Goal: Book appointment/travel/reservation

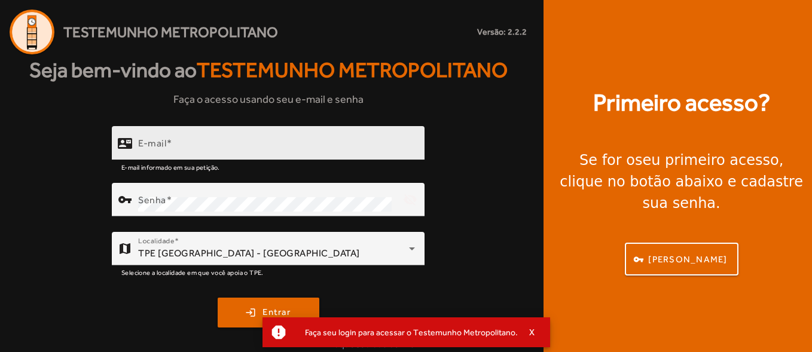
click at [162, 146] on mat-label "E-mail" at bounding box center [152, 142] width 28 height 11
click at [162, 146] on input "E-mail" at bounding box center [276, 148] width 277 height 14
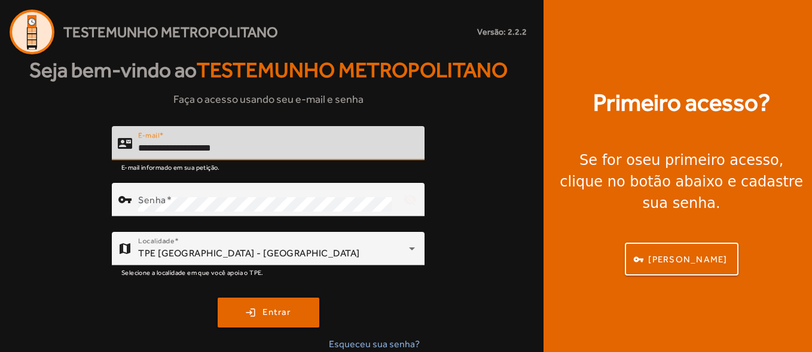
type input "**********"
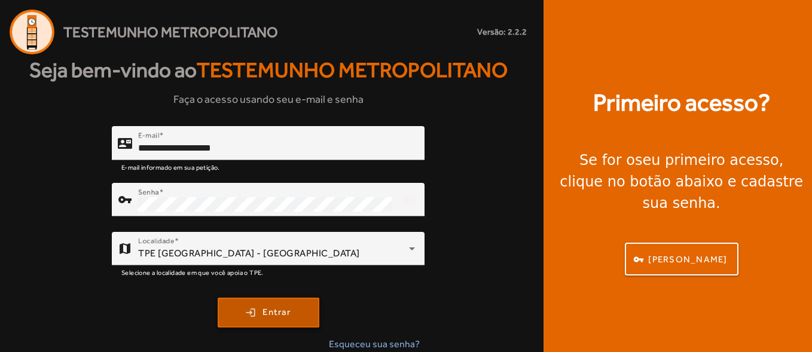
click at [270, 318] on span "Entrar" at bounding box center [277, 313] width 28 height 14
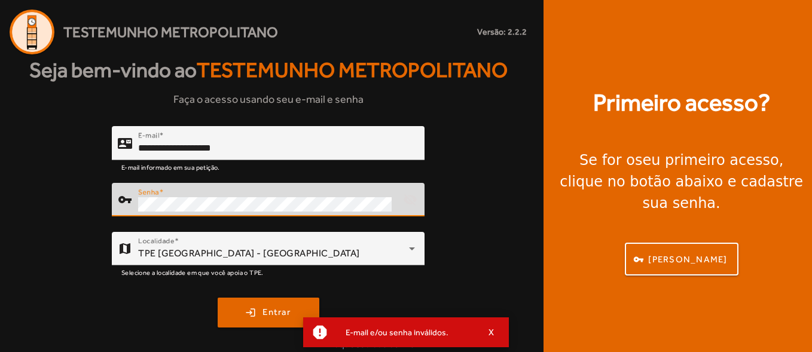
click at [218, 298] on button "login Entrar" at bounding box center [269, 313] width 102 height 30
click at [73, 203] on div "**********" at bounding box center [268, 243] width 536 height 235
click at [218, 298] on button "login Entrar" at bounding box center [269, 313] width 102 height 30
click at [81, 200] on div "**********" at bounding box center [268, 243] width 536 height 235
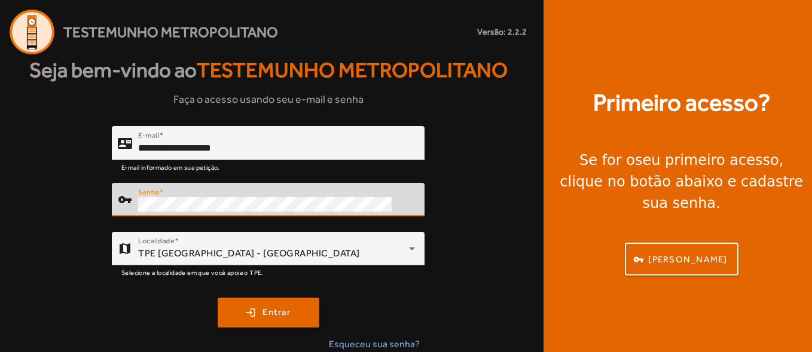
click at [218, 298] on button "login Entrar" at bounding box center [269, 313] width 102 height 30
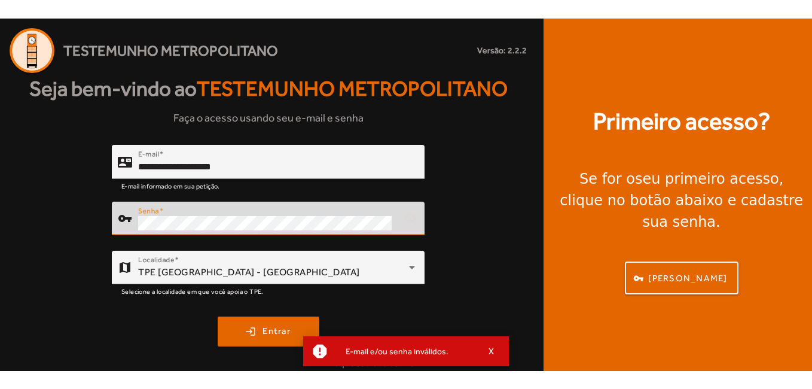
scroll to position [8, 0]
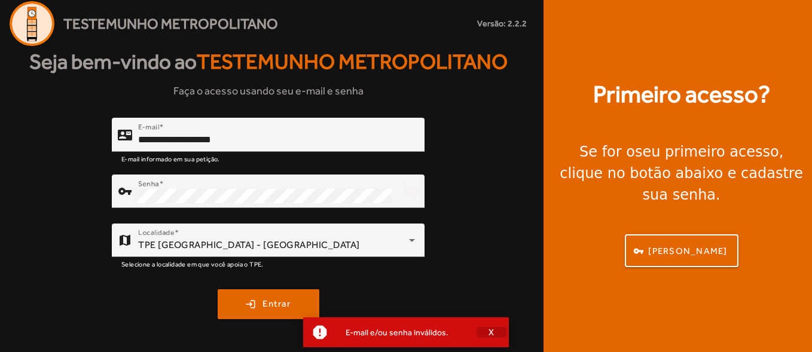
click at [498, 332] on span "button" at bounding box center [492, 332] width 30 height 29
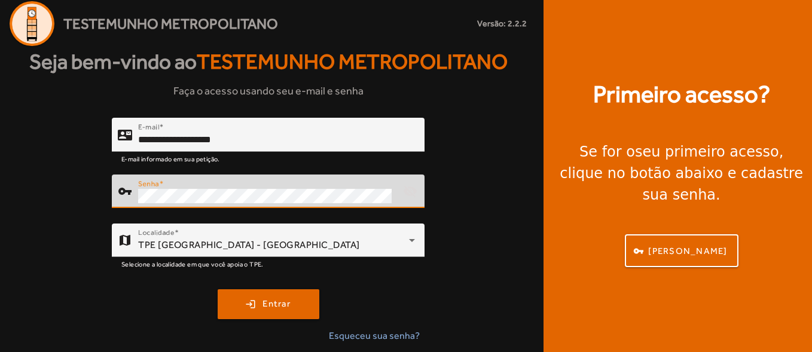
click at [218, 289] on button "login Entrar" at bounding box center [269, 304] width 102 height 30
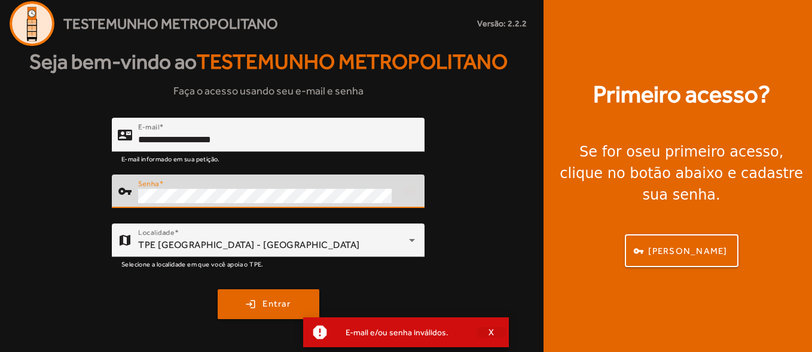
click at [496, 333] on span "button" at bounding box center [492, 332] width 30 height 29
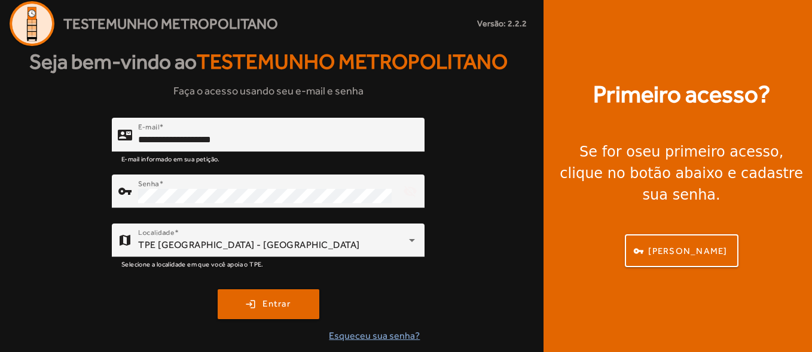
click at [370, 334] on span "Esqueceu sua senha?" at bounding box center [374, 336] width 91 height 14
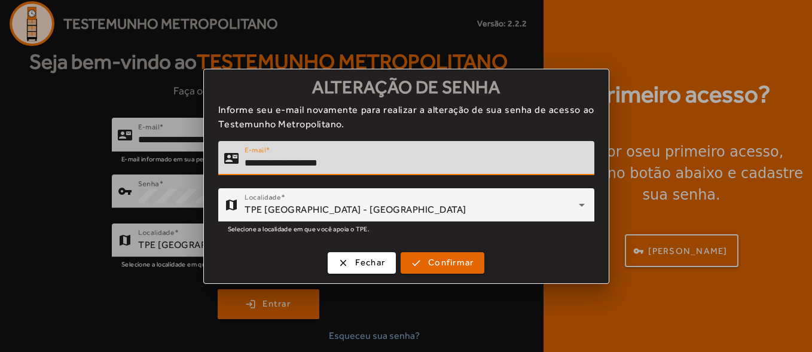
type input "**********"
click at [445, 261] on span "Confirmar" at bounding box center [450, 263] width 45 height 14
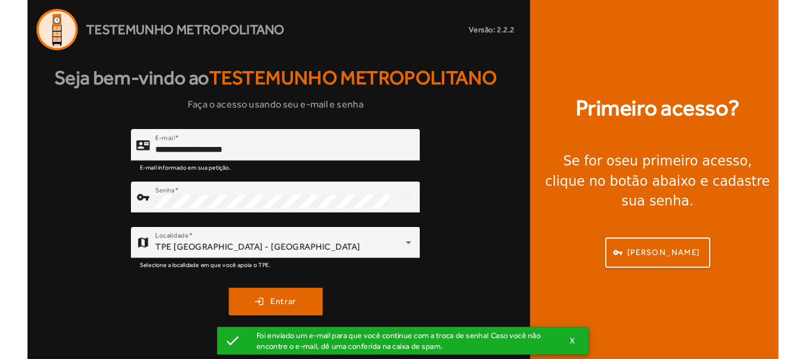
scroll to position [0, 0]
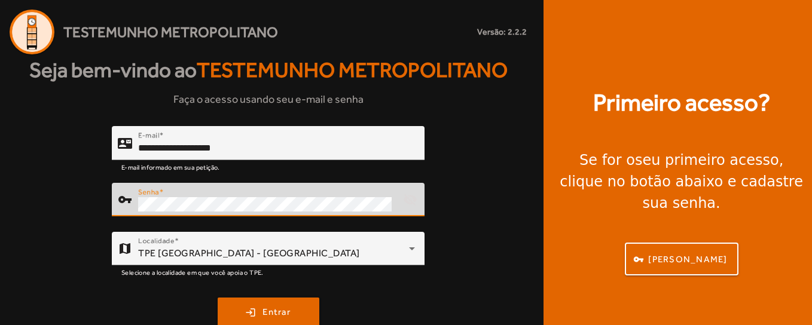
click at [218, 298] on button "login Entrar" at bounding box center [269, 313] width 102 height 30
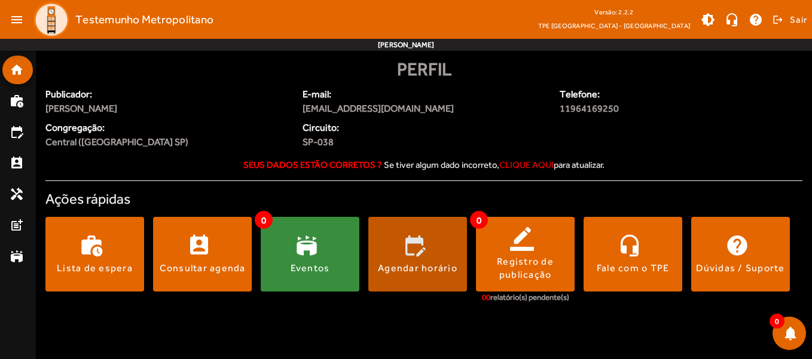
click at [418, 258] on span at bounding box center [417, 254] width 99 height 29
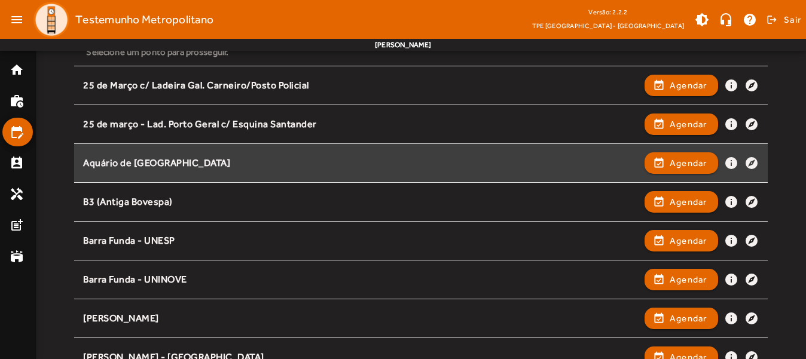
scroll to position [120, 0]
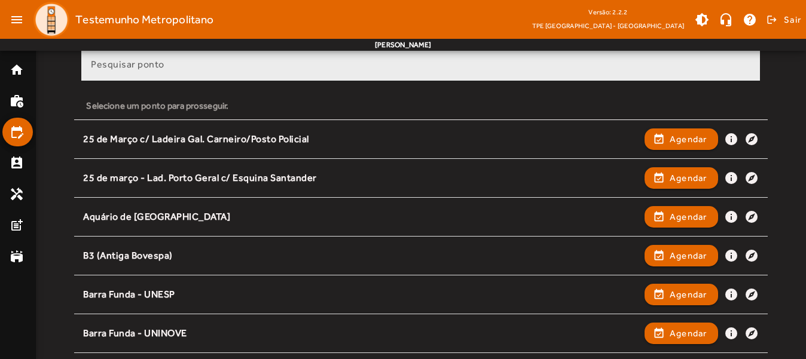
click at [150, 62] on mat-label "Pesquisar ponto" at bounding box center [128, 64] width 74 height 11
click at [150, 62] on input "Pesquisar ponto" at bounding box center [421, 69] width 660 height 14
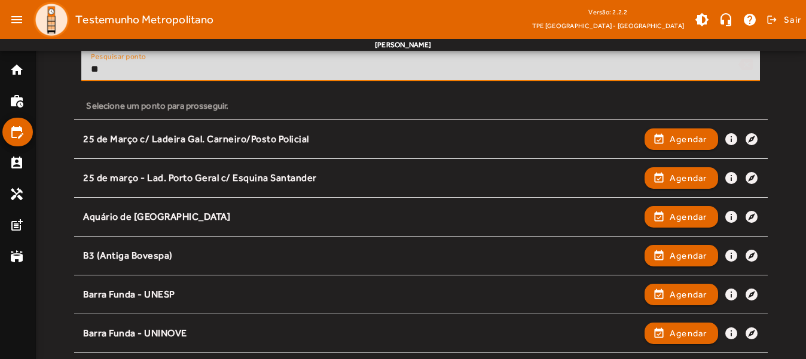
scroll to position [0, 0]
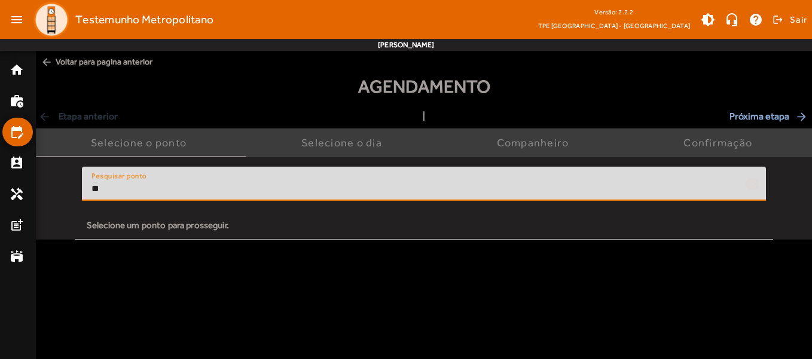
type input "*"
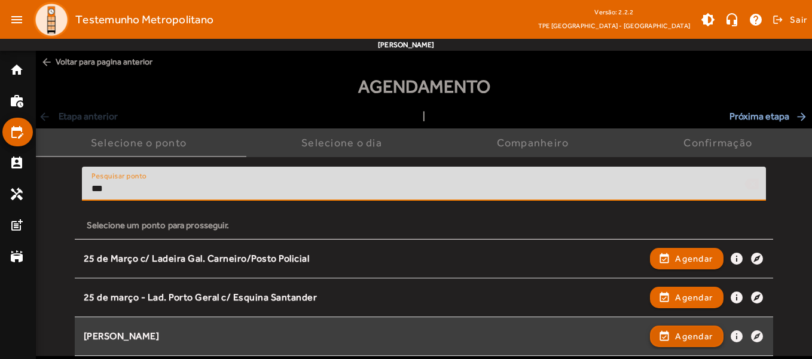
type input "***"
click at [722, 337] on span "button" at bounding box center [686, 336] width 71 height 29
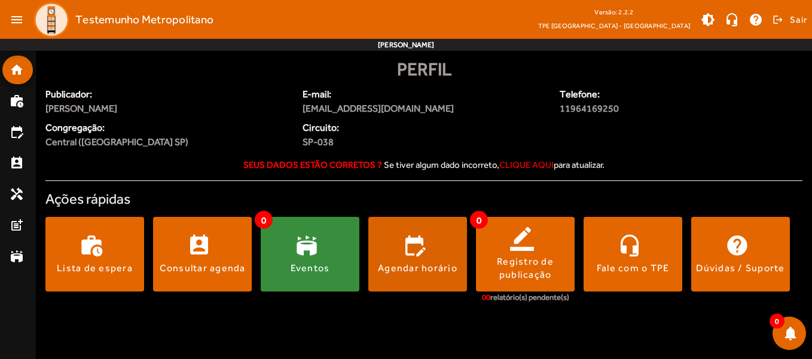
click at [401, 248] on span at bounding box center [417, 254] width 99 height 29
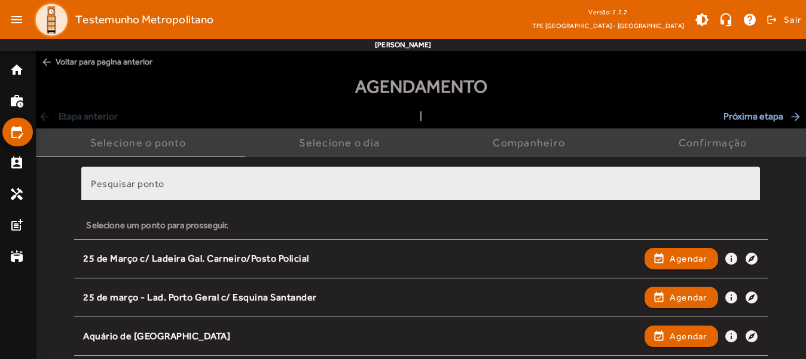
click at [196, 185] on input "Pesquisar ponto" at bounding box center [421, 189] width 660 height 14
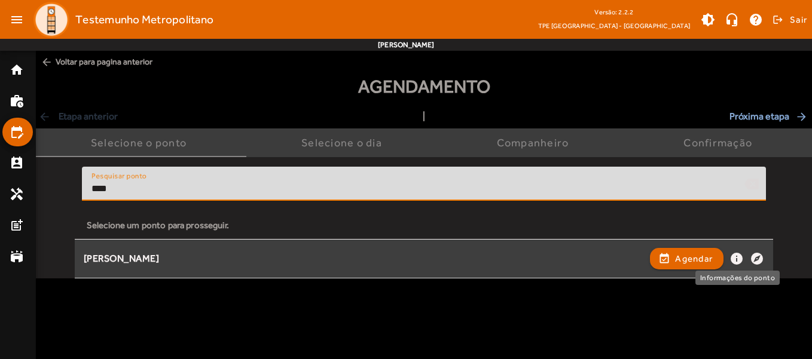
type input "****"
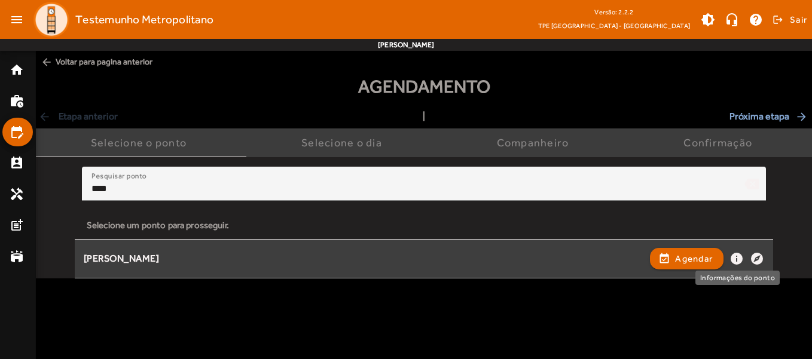
click at [734, 258] on mat-icon "info" at bounding box center [737, 259] width 14 height 14
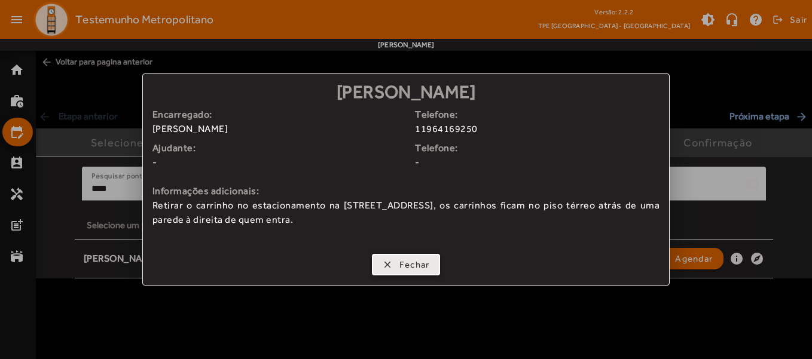
click at [408, 265] on span "Fechar" at bounding box center [414, 265] width 30 height 14
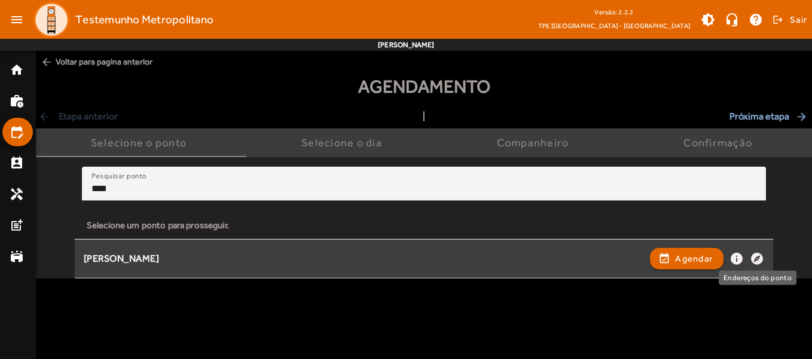
click at [755, 259] on mat-icon "explore" at bounding box center [757, 259] width 14 height 14
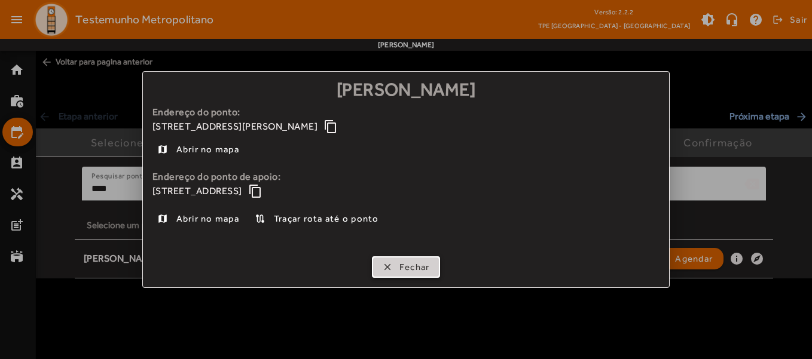
click at [408, 264] on span "Fechar" at bounding box center [414, 268] width 30 height 14
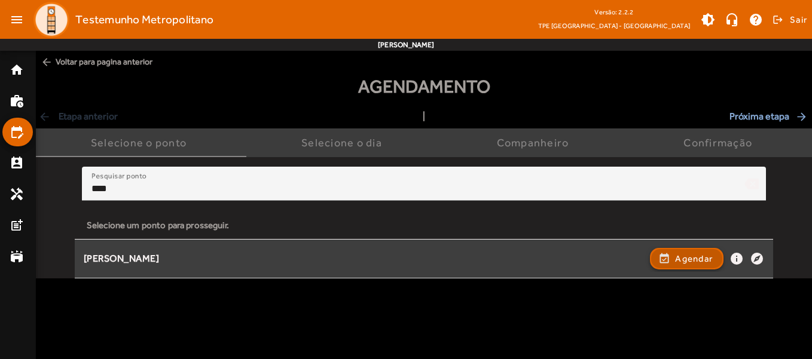
click at [679, 257] on span "Agendar" at bounding box center [694, 259] width 38 height 14
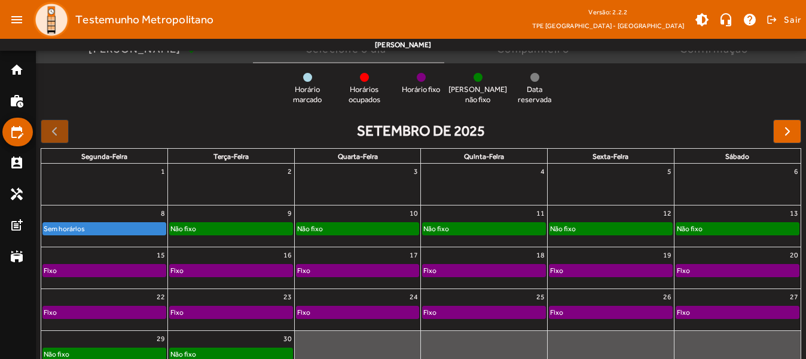
scroll to position [170, 0]
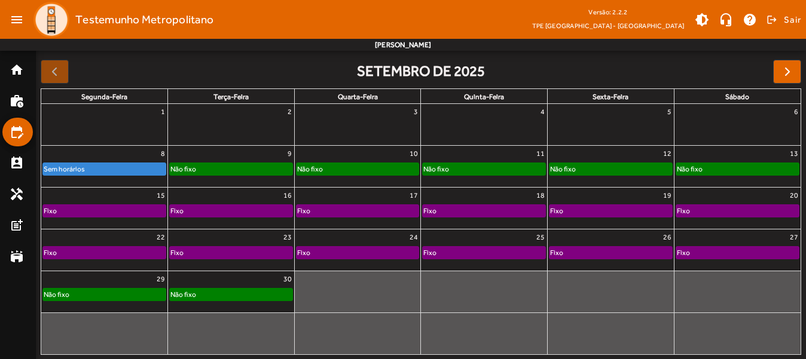
click at [194, 292] on div "Não fixo" at bounding box center [183, 295] width 27 height 12
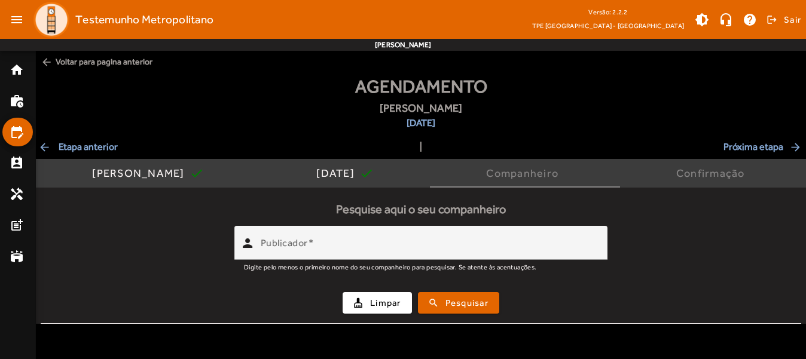
scroll to position [0, 0]
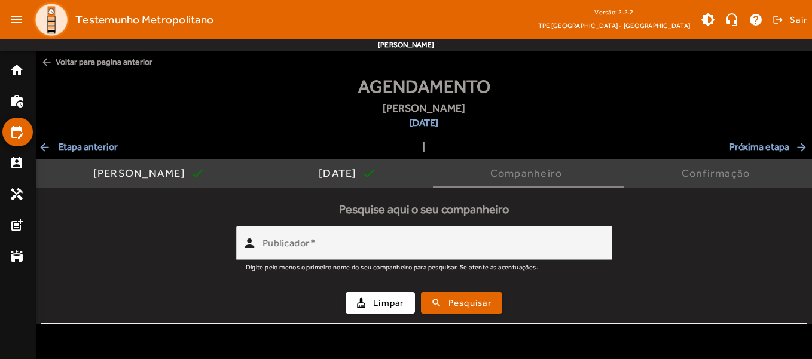
click at [212, 282] on mat-tab-body "Pesquise aqui o seu companheiro person Publicador Digite pelo menos o primeiro …" at bounding box center [424, 256] width 776 height 136
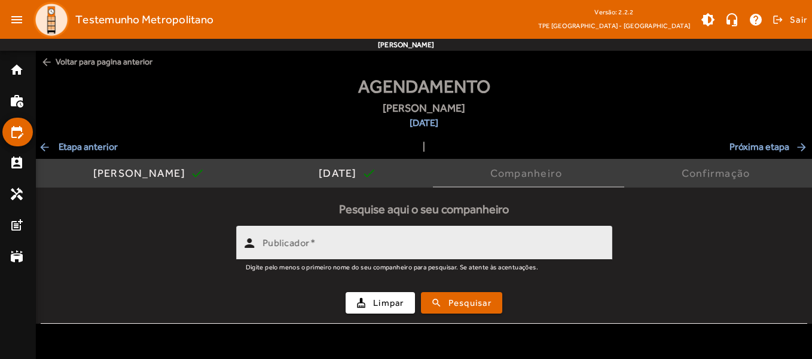
click at [303, 242] on mat-label "Publicador" at bounding box center [286, 242] width 47 height 11
click at [303, 242] on input "Publicador" at bounding box center [433, 248] width 340 height 14
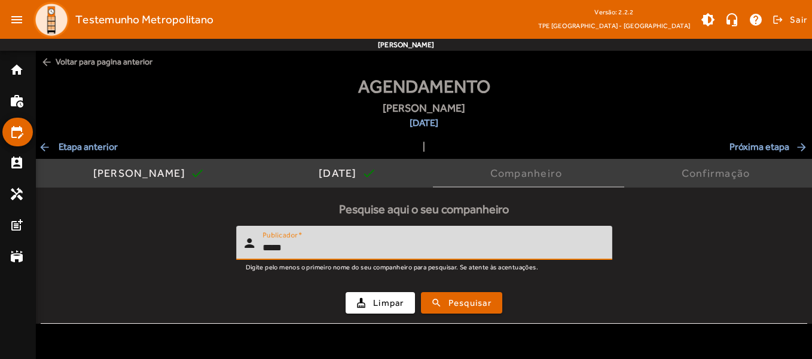
click at [421, 292] on button "search Pesquisar" at bounding box center [461, 303] width 81 height 22
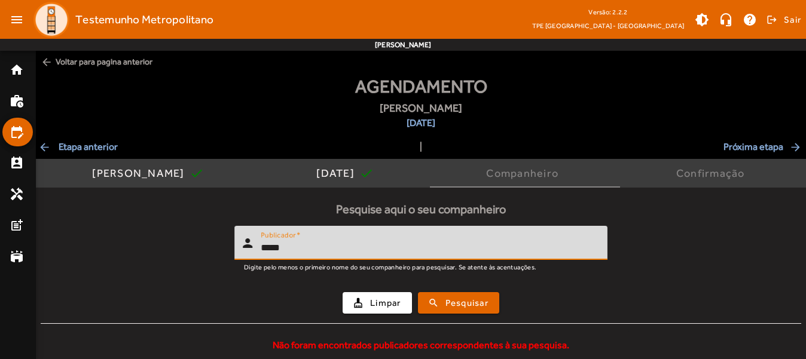
scroll to position [11, 0]
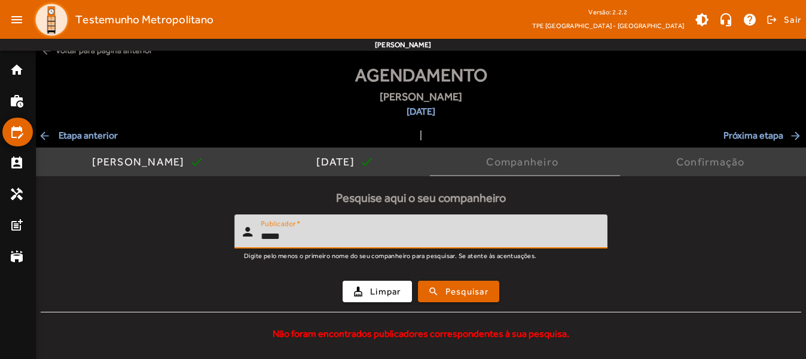
drag, startPoint x: 296, startPoint y: 234, endPoint x: 242, endPoint y: 234, distance: 54.4
click at [242, 234] on div "person Publicador *****" at bounding box center [416, 232] width 364 height 34
type input "******"
click at [418, 281] on button "search Pesquisar" at bounding box center [458, 292] width 81 height 22
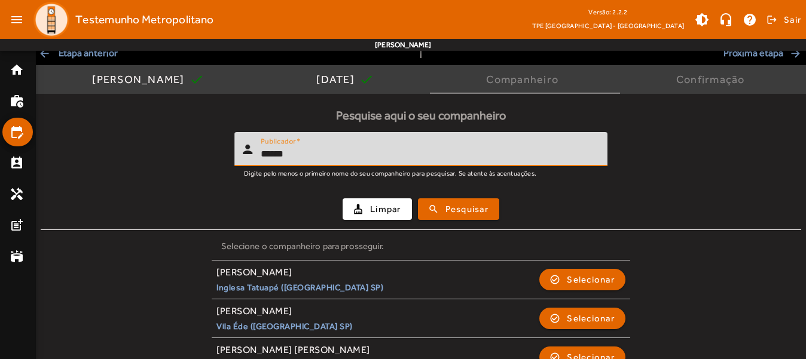
scroll to position [120, 0]
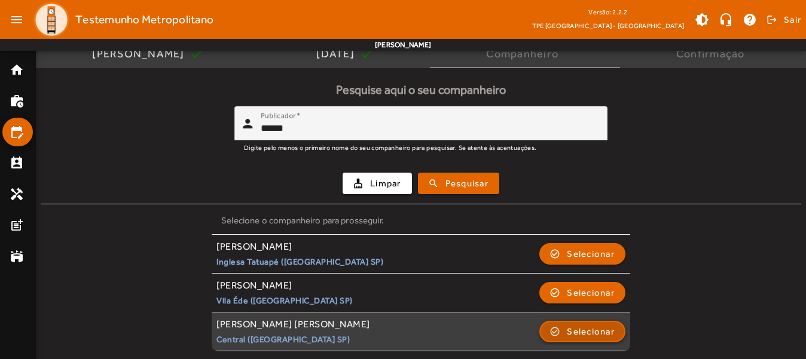
click at [577, 331] on span "Selecionar" at bounding box center [591, 332] width 48 height 14
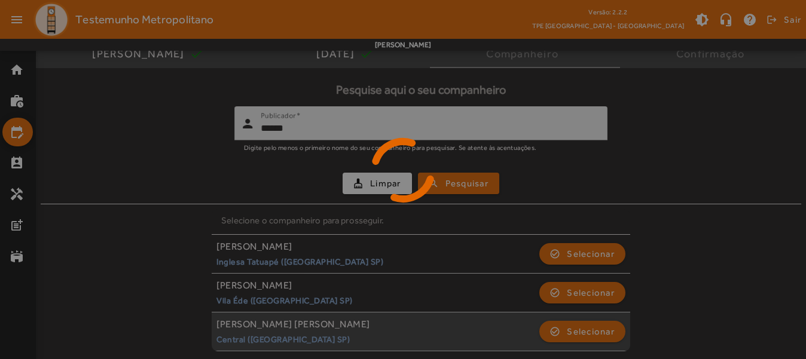
scroll to position [0, 0]
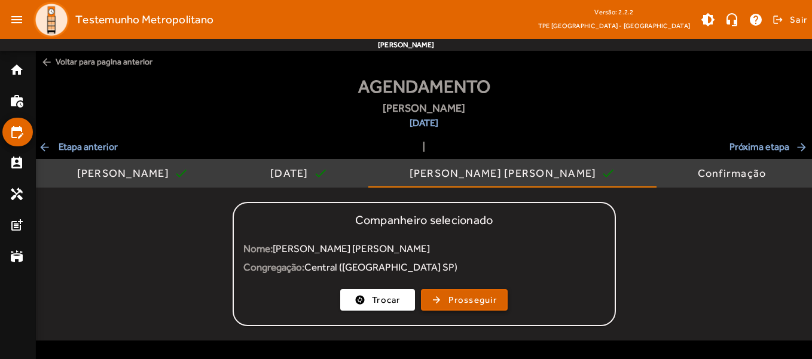
click at [465, 298] on span "Prosseguir" at bounding box center [472, 301] width 48 height 14
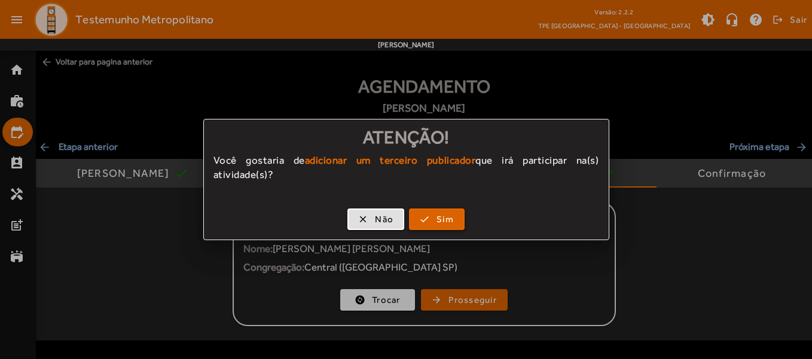
click at [441, 215] on span "Sim" at bounding box center [445, 220] width 17 height 14
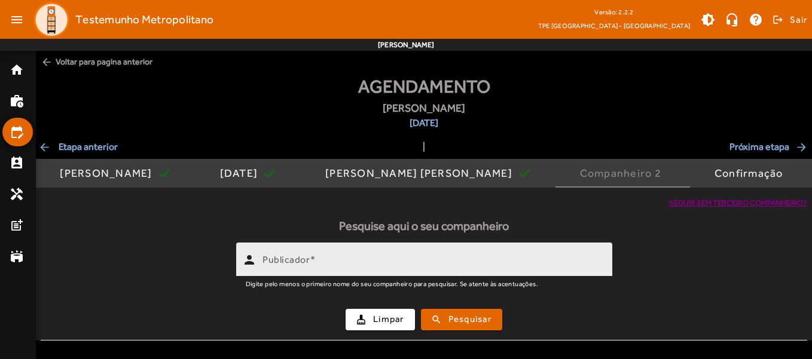
click at [318, 261] on input "Publicador" at bounding box center [433, 265] width 340 height 14
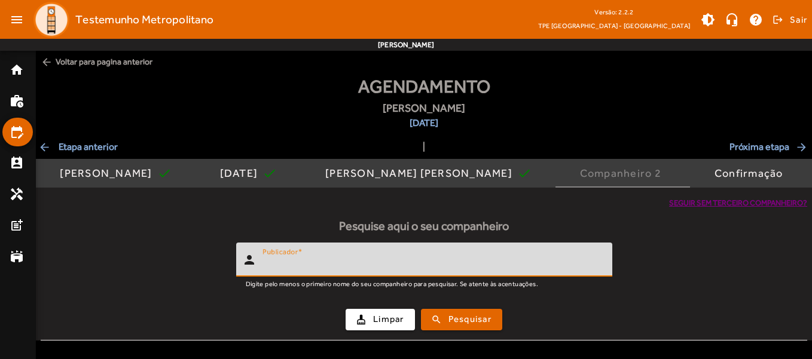
click at [706, 202] on span "Seguir sem terceiro companheiro?" at bounding box center [738, 203] width 138 height 12
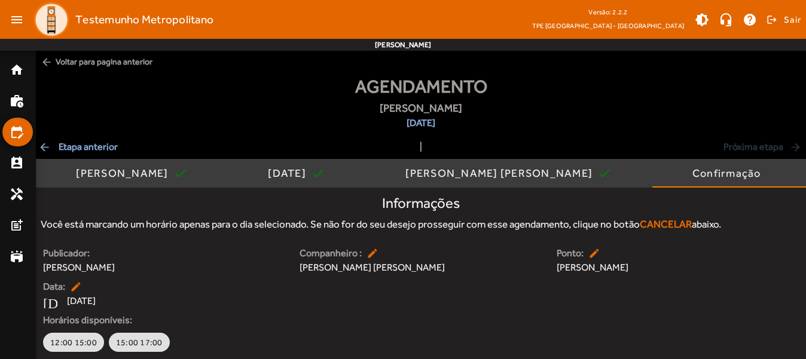
scroll to position [41, 0]
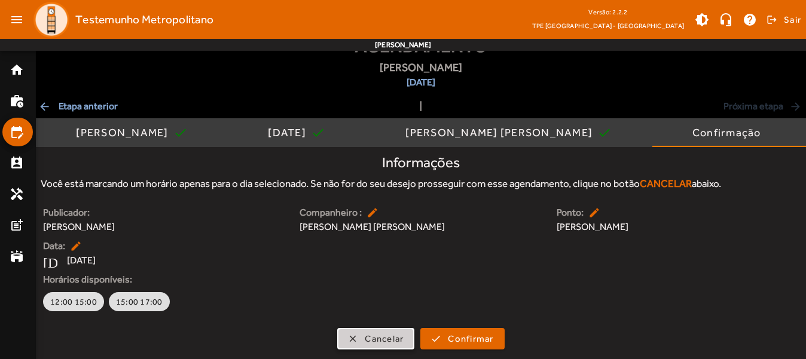
click at [377, 340] on span "Cancelar" at bounding box center [384, 339] width 39 height 14
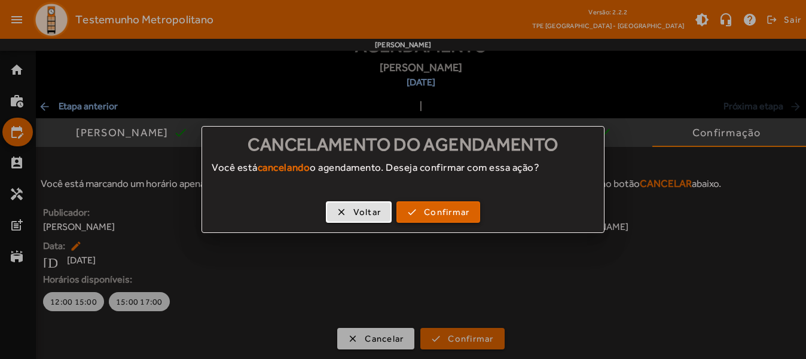
click at [425, 215] on span "Confirmar" at bounding box center [446, 213] width 45 height 14
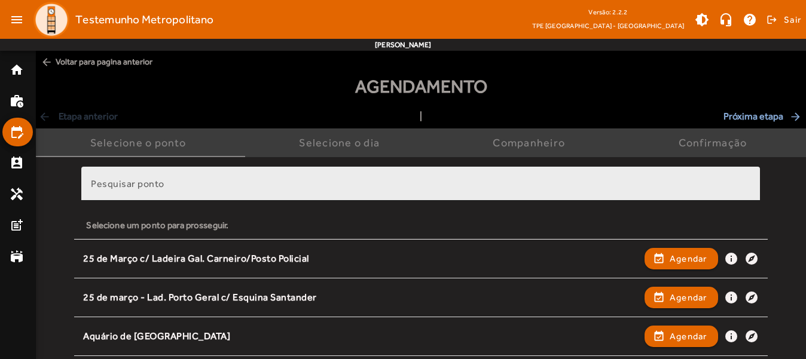
click at [139, 179] on mat-label "Pesquisar ponto" at bounding box center [128, 183] width 74 height 11
click at [139, 182] on input "Pesquisar ponto" at bounding box center [421, 189] width 660 height 14
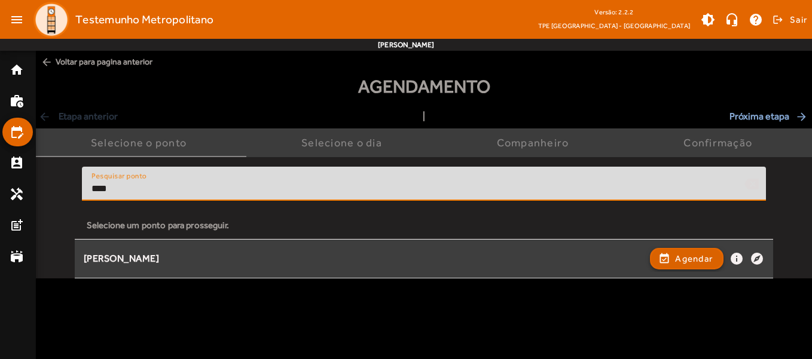
type input "****"
click at [699, 260] on span "Agendar" at bounding box center [694, 259] width 38 height 14
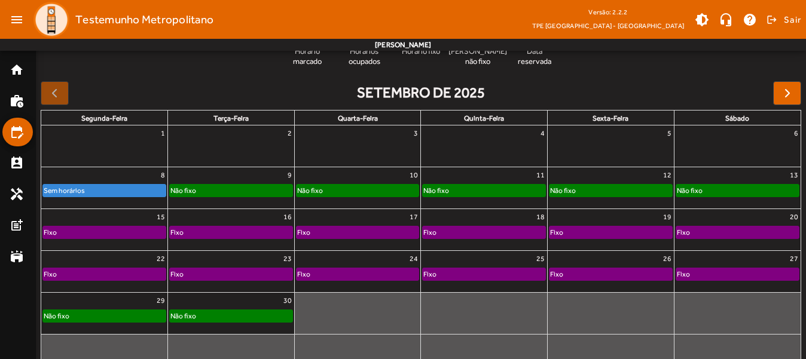
scroll to position [170, 0]
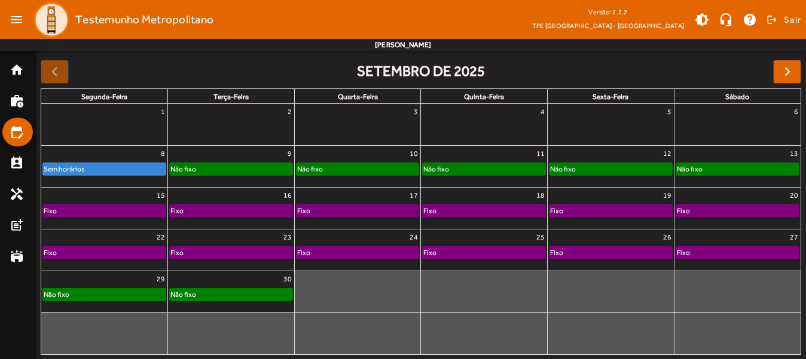
click at [187, 212] on div "Fixo" at bounding box center [231, 211] width 123 height 12
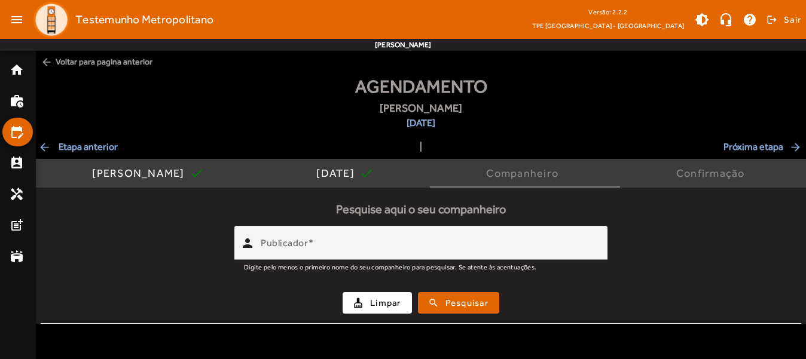
scroll to position [0, 0]
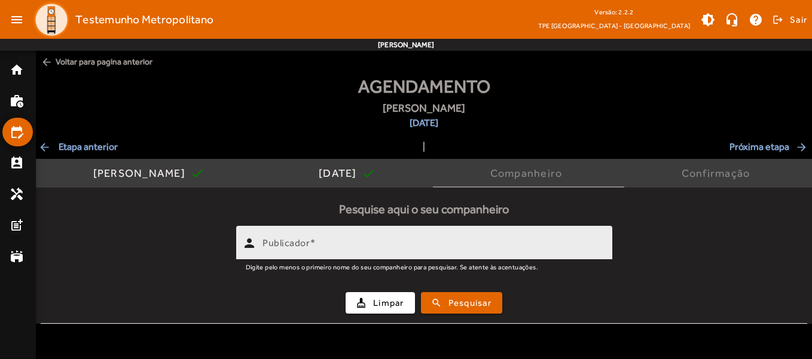
click at [304, 245] on mat-label "Publicador" at bounding box center [286, 242] width 47 height 11
click at [304, 245] on input "Publicador" at bounding box center [433, 248] width 340 height 14
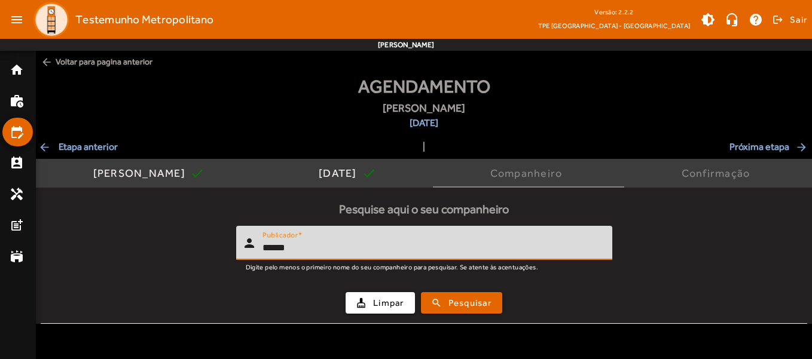
type input "******"
click at [421, 292] on button "search Pesquisar" at bounding box center [461, 303] width 81 height 22
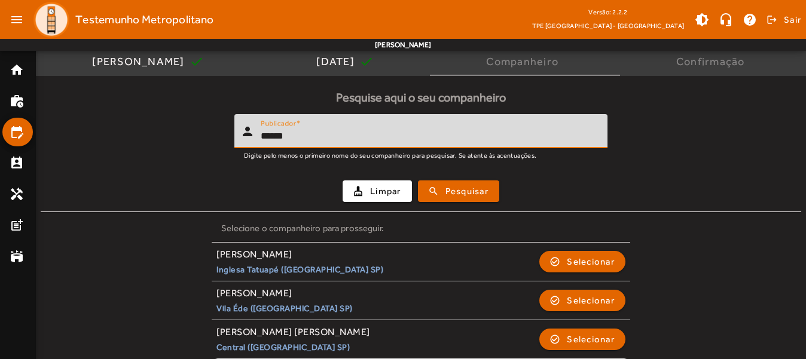
scroll to position [120, 0]
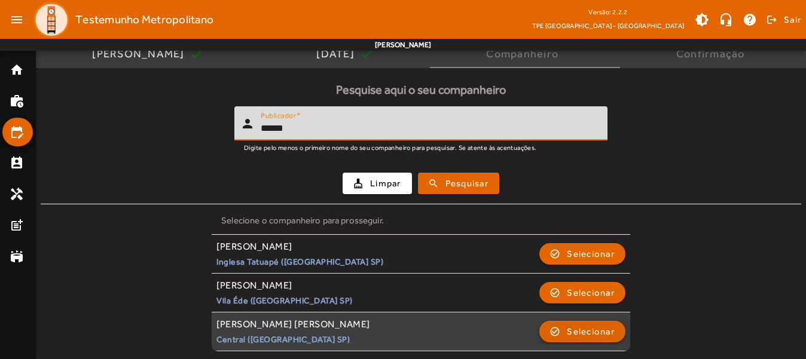
click at [556, 329] on span "button" at bounding box center [583, 332] width 84 height 29
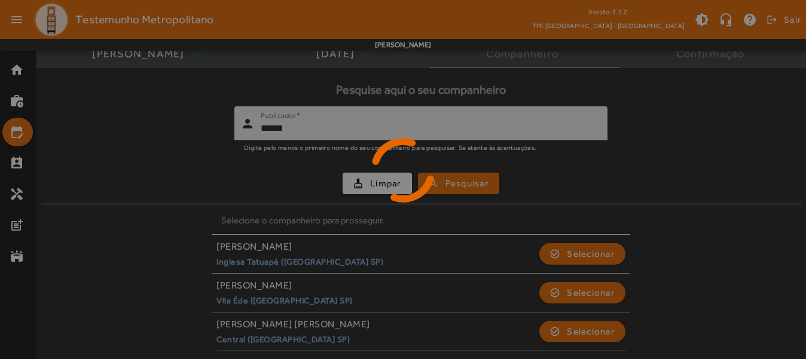
scroll to position [0, 0]
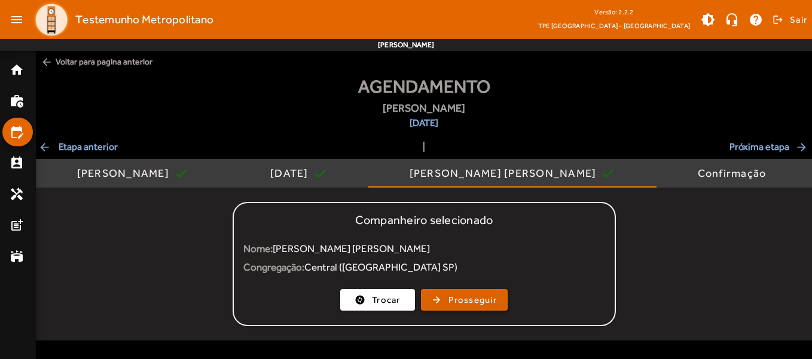
click at [463, 298] on span "Prosseguir" at bounding box center [472, 301] width 48 height 14
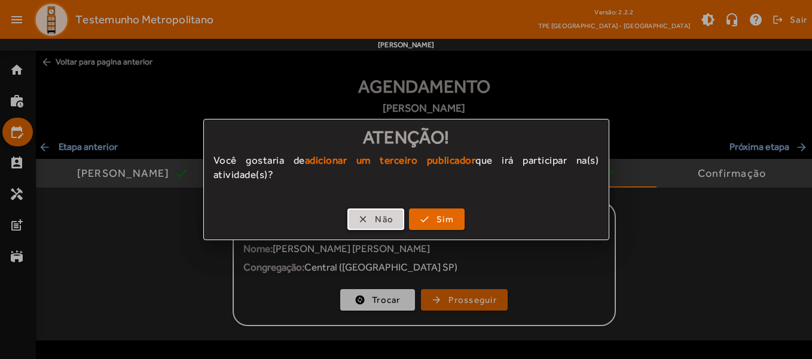
click at [367, 221] on span "button" at bounding box center [376, 219] width 54 height 29
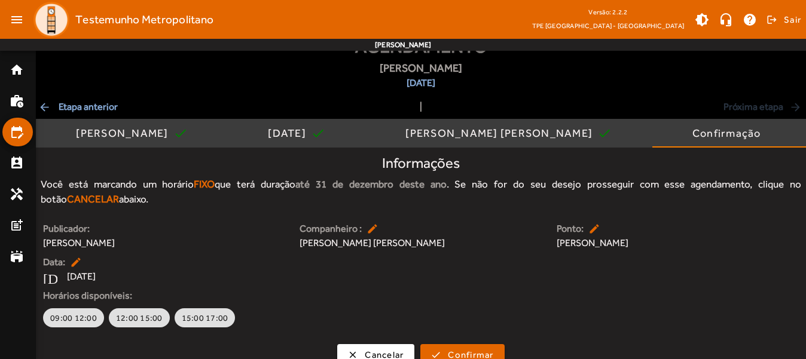
scroll to position [56, 0]
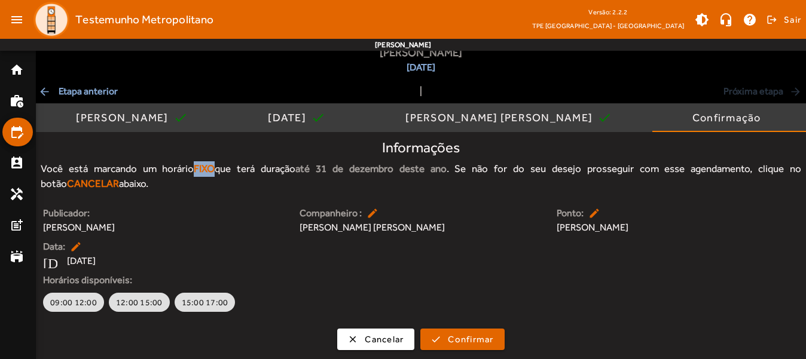
drag, startPoint x: 190, startPoint y: 169, endPoint x: 210, endPoint y: 172, distance: 21.1
click at [210, 172] on div "Você está marcando um horário FIXO que terá duração até 31 de dezembro deste an…" at bounding box center [421, 176] width 761 height 30
click at [370, 338] on span "Cancelar" at bounding box center [384, 340] width 39 height 14
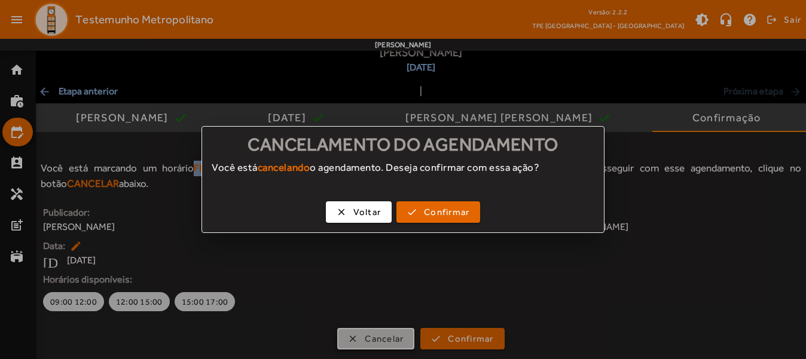
scroll to position [0, 0]
click at [426, 215] on span "Confirmar" at bounding box center [446, 213] width 45 height 14
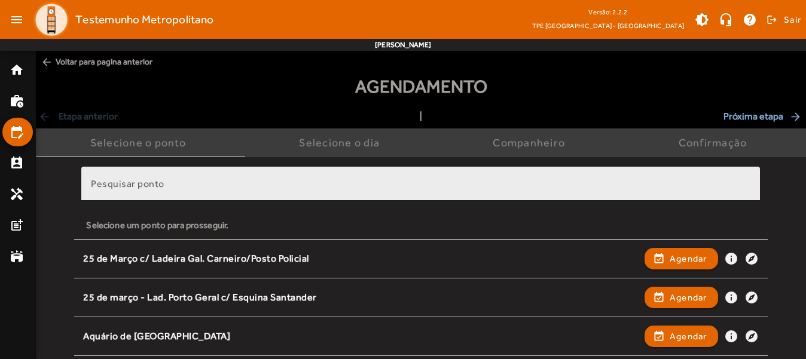
click at [173, 182] on input "Pesquisar ponto" at bounding box center [421, 189] width 660 height 14
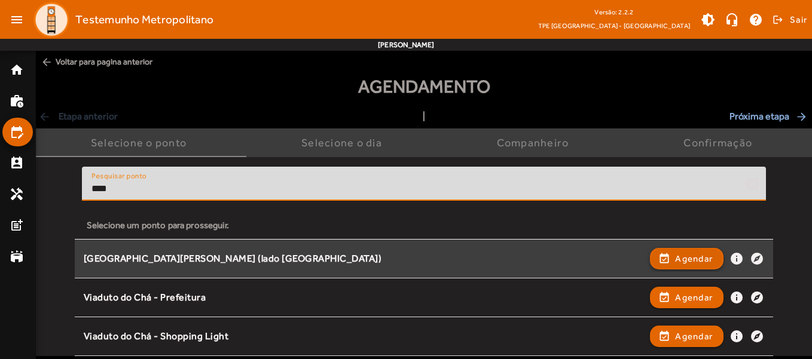
type input "****"
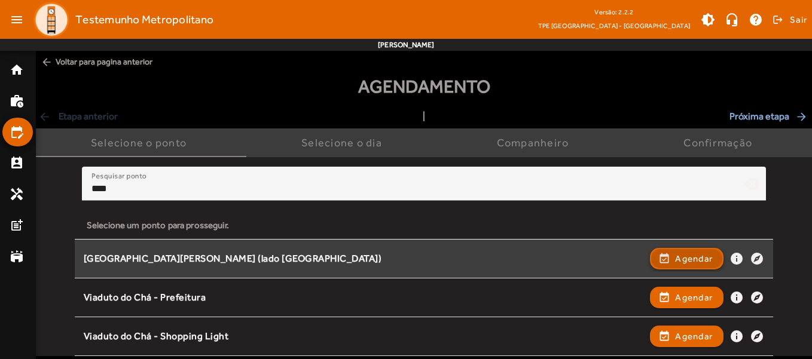
click at [677, 258] on span "Agendar" at bounding box center [694, 259] width 38 height 14
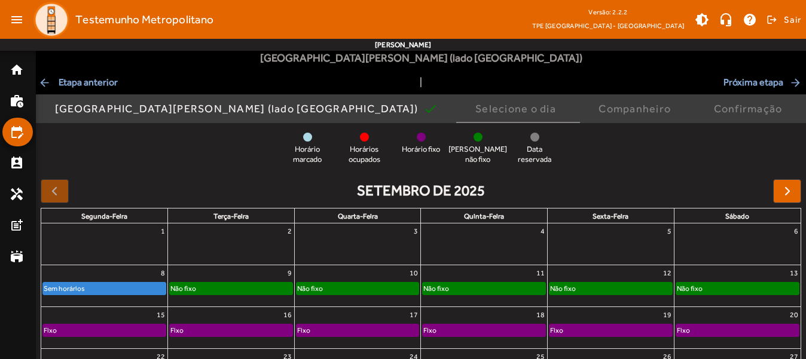
scroll to position [110, 0]
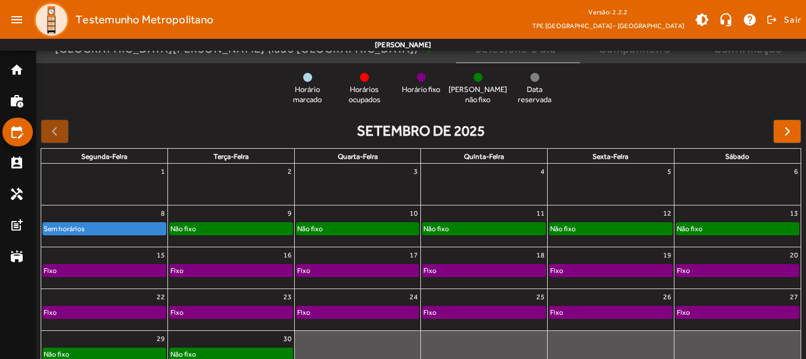
click at [191, 227] on div "Não fixo" at bounding box center [183, 229] width 27 height 12
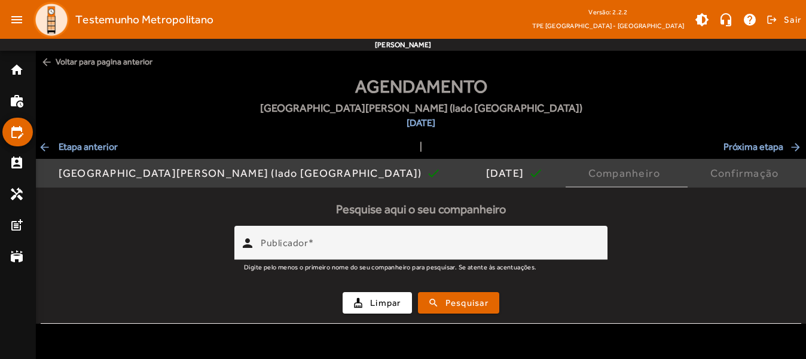
scroll to position [0, 0]
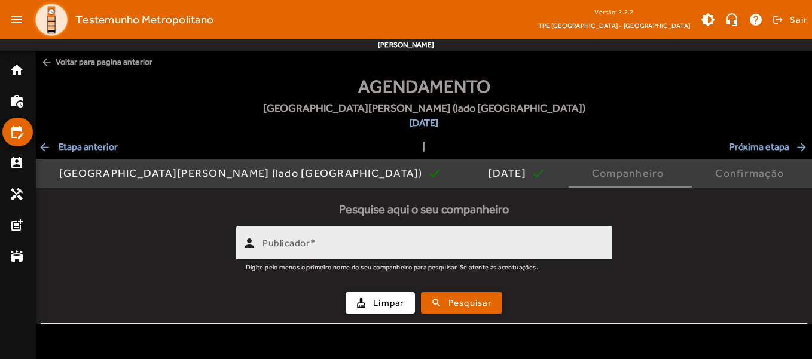
click at [300, 242] on mat-label "Publicador" at bounding box center [286, 242] width 47 height 11
click at [300, 242] on input "Publicador" at bounding box center [433, 248] width 340 height 14
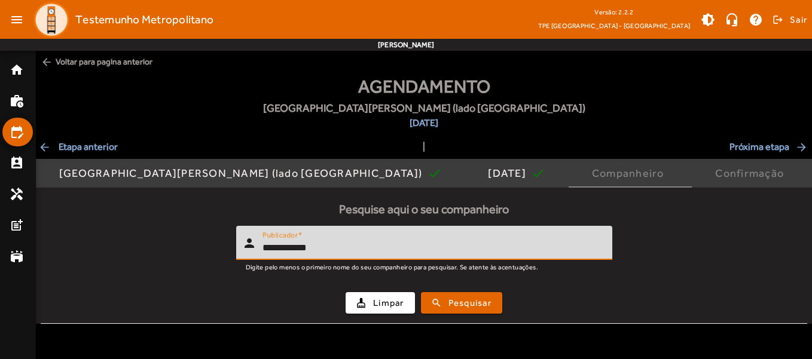
type input "**********"
click at [421, 292] on button "search Pesquisar" at bounding box center [461, 303] width 81 height 22
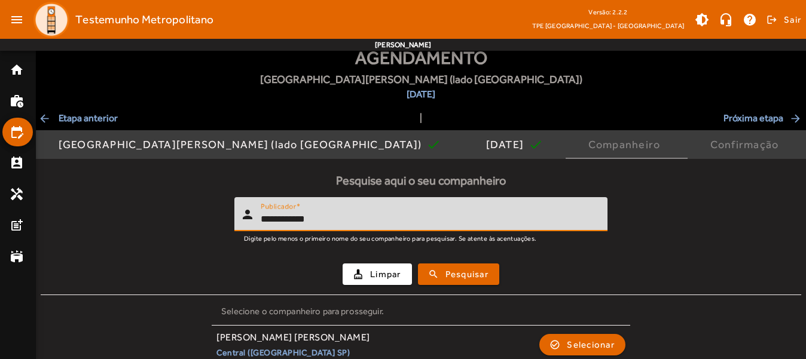
scroll to position [42, 0]
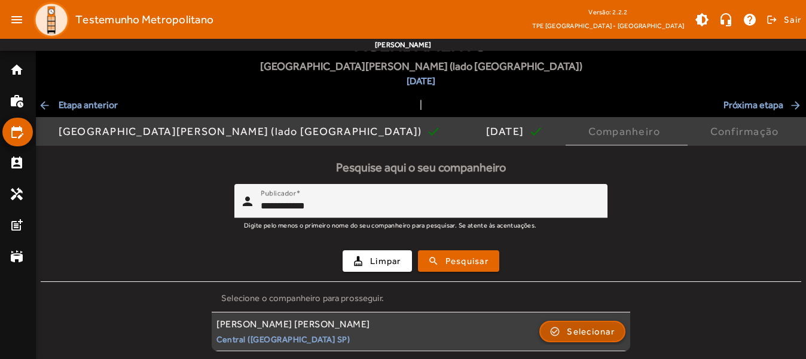
click at [599, 337] on span "Selecionar" at bounding box center [591, 332] width 48 height 14
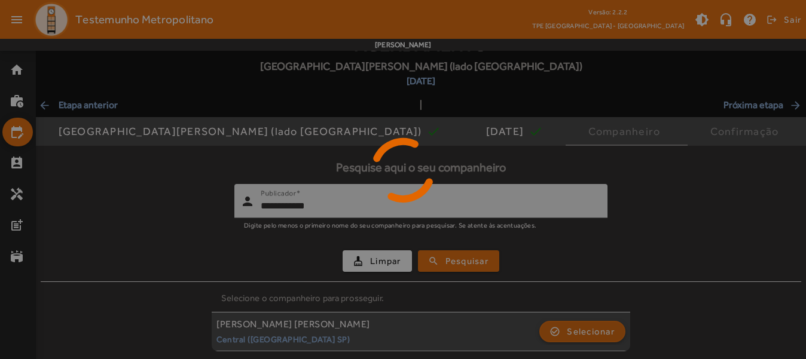
scroll to position [0, 0]
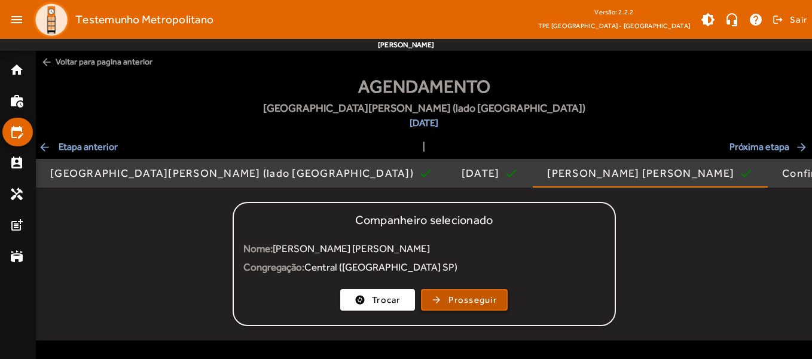
click at [458, 304] on span "Prosseguir" at bounding box center [472, 301] width 48 height 14
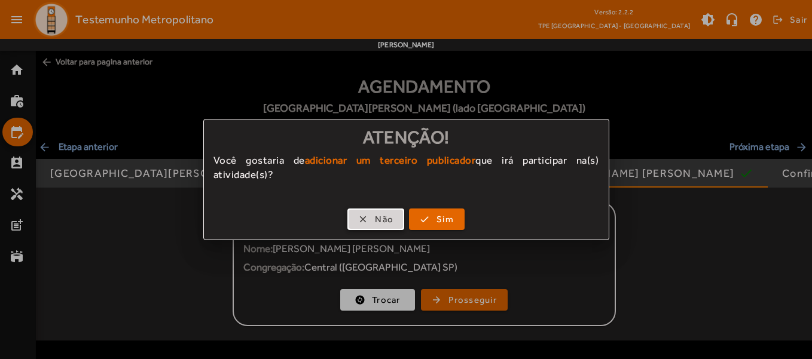
click at [381, 222] on span "Não" at bounding box center [384, 220] width 19 height 14
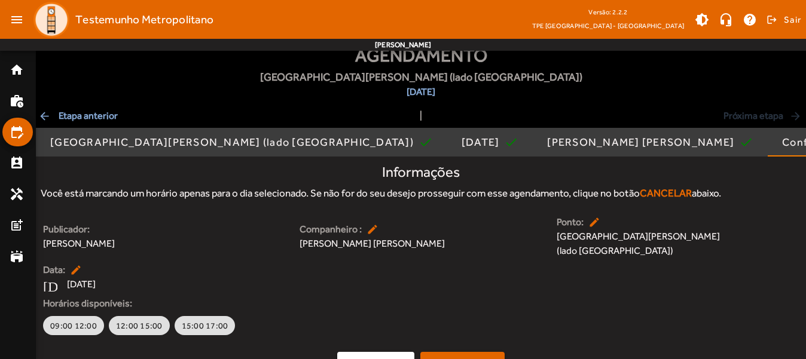
scroll to position [55, 0]
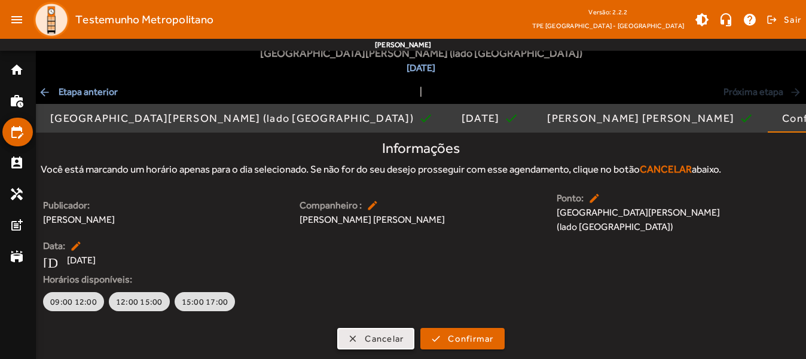
click at [368, 334] on span "Cancelar" at bounding box center [384, 339] width 39 height 14
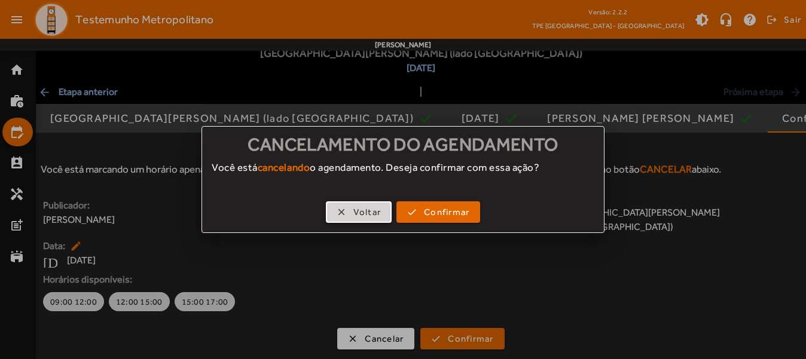
click at [358, 212] on span "Voltar" at bounding box center [367, 213] width 28 height 14
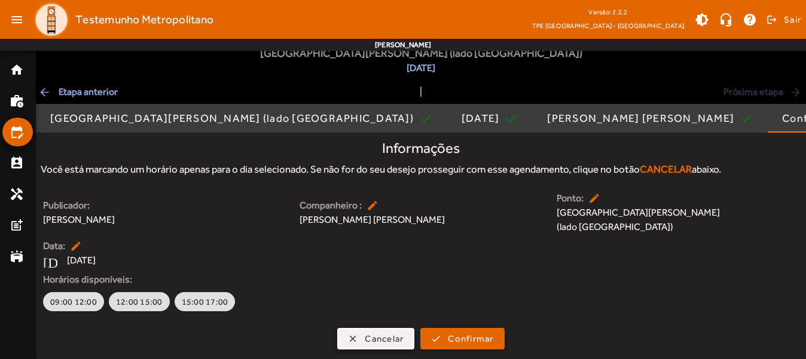
scroll to position [55, 0]
click at [8, 163] on mat-list-item "perm_contact_calendar" at bounding box center [17, 163] width 30 height 29
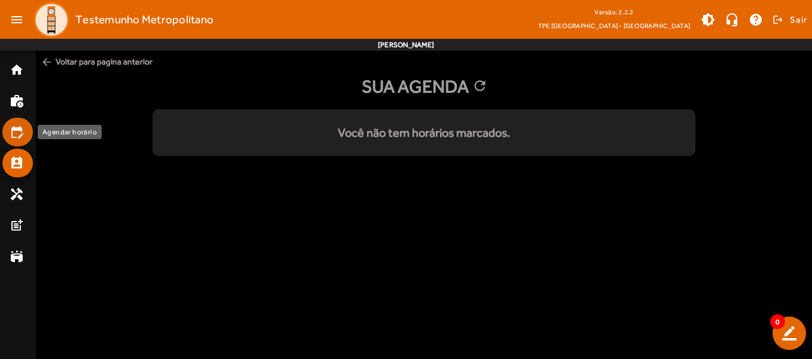
click at [14, 131] on mat-icon "edit_calendar" at bounding box center [17, 132] width 14 height 14
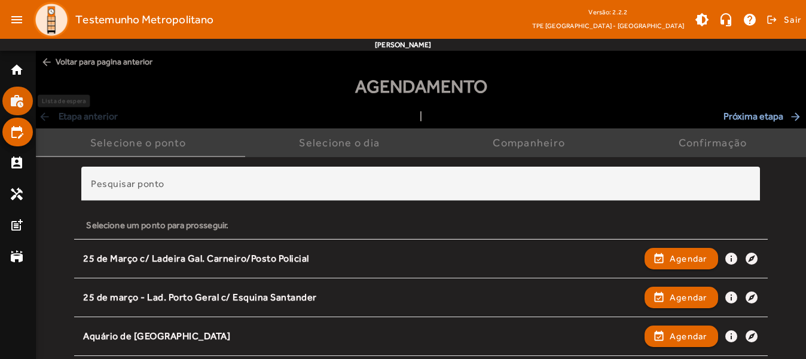
click at [19, 98] on mat-icon "work_history" at bounding box center [17, 101] width 14 height 14
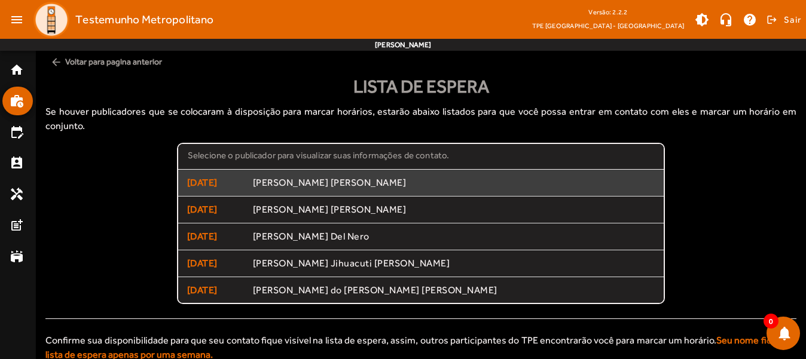
click at [290, 170] on mat-list-item "[DATE] [PERSON_NAME] [PERSON_NAME]" at bounding box center [421, 183] width 486 height 27
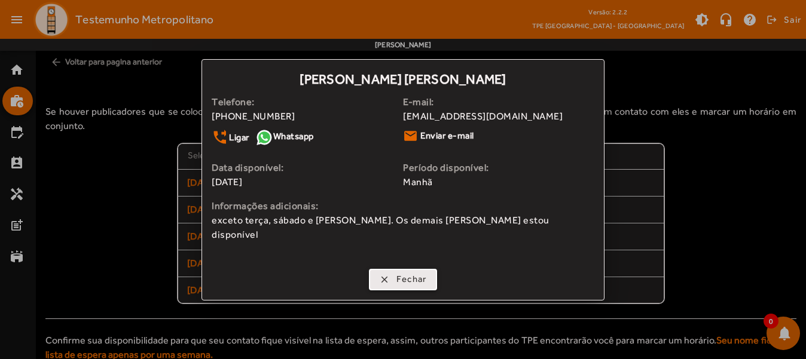
click at [392, 278] on span "button" at bounding box center [403, 279] width 66 height 29
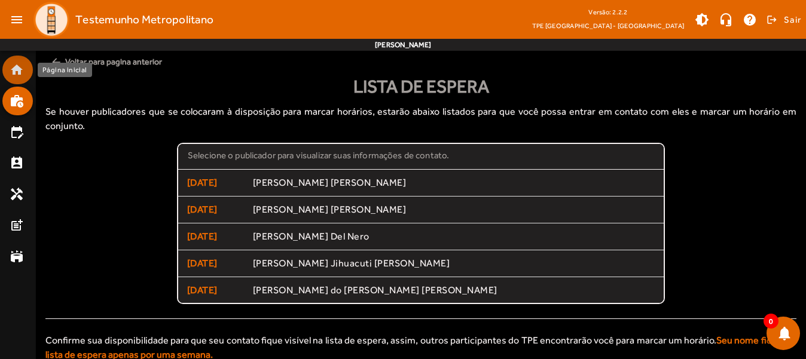
click at [21, 72] on mat-icon "home" at bounding box center [17, 70] width 14 height 14
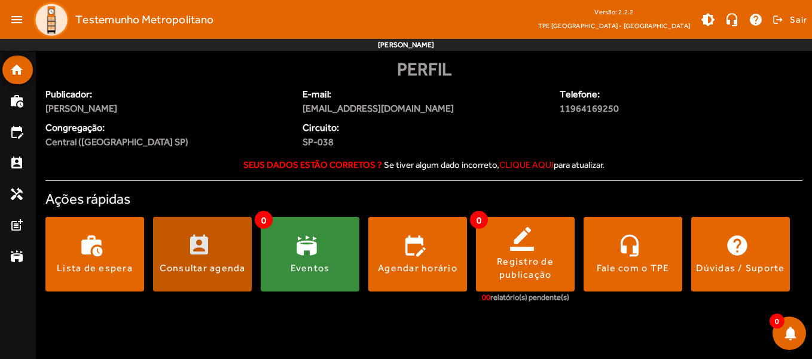
click at [200, 261] on span at bounding box center [202, 254] width 99 height 29
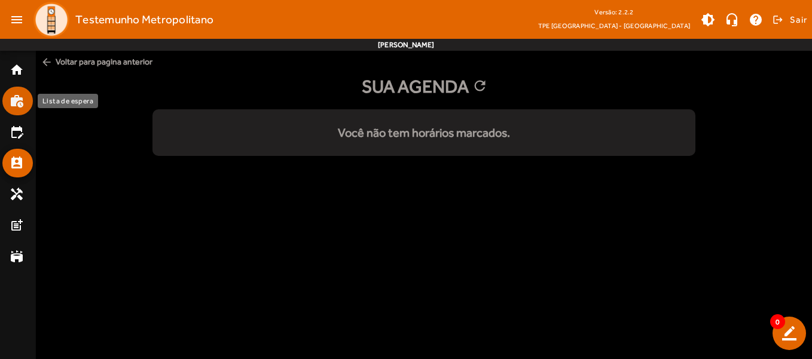
click at [19, 96] on mat-icon "work_history" at bounding box center [17, 101] width 14 height 14
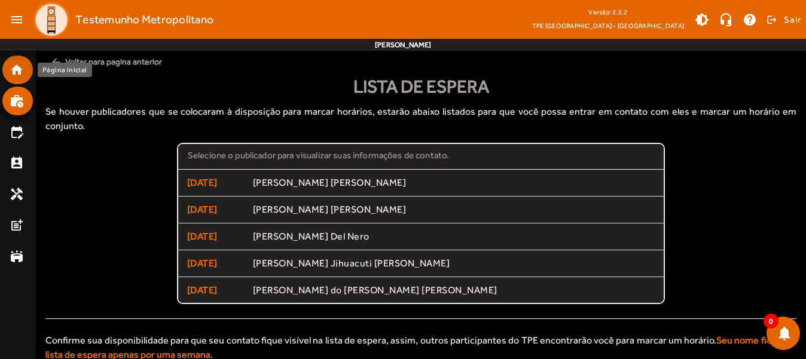
click at [14, 65] on mat-icon "home" at bounding box center [17, 70] width 14 height 14
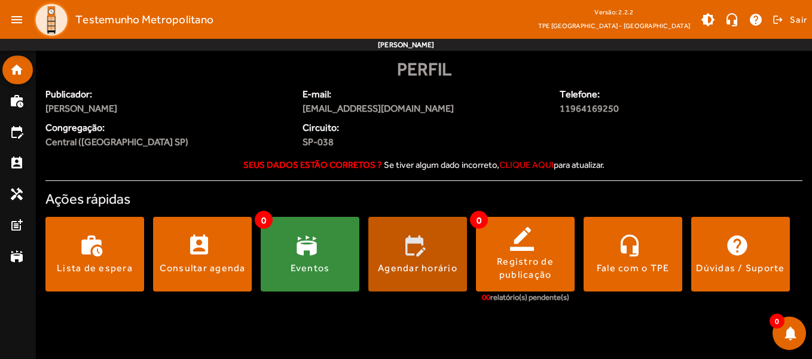
click at [426, 265] on div "Agendar horário" at bounding box center [418, 268] width 80 height 13
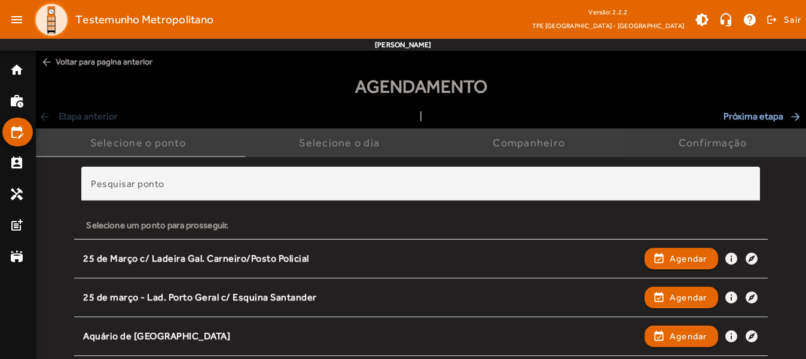
click at [703, 142] on div "Confirmação" at bounding box center [716, 143] width 74 height 12
click at [10, 63] on mat-icon "home" at bounding box center [17, 70] width 14 height 14
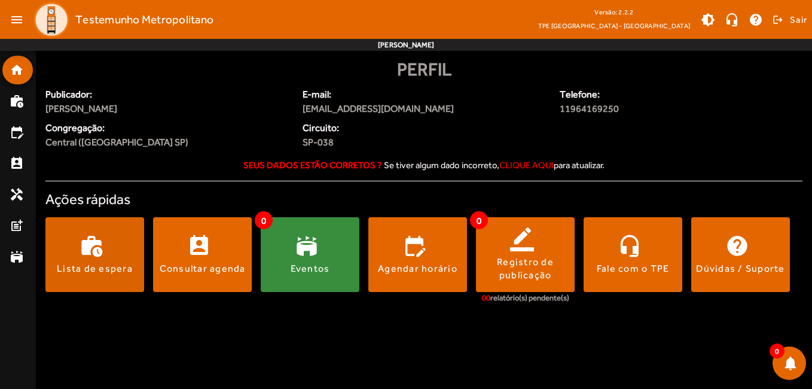
click at [94, 258] on span at bounding box center [94, 254] width 99 height 29
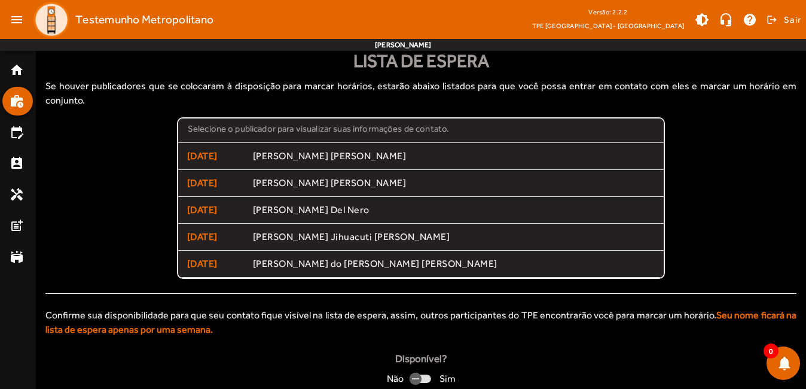
scroll to position [39, 0]
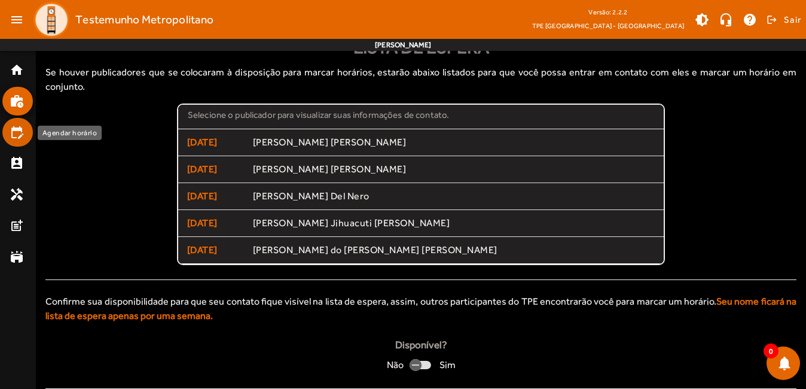
click at [22, 136] on mat-icon "edit_calendar" at bounding box center [17, 132] width 14 height 14
